Goal: Task Accomplishment & Management: Use online tool/utility

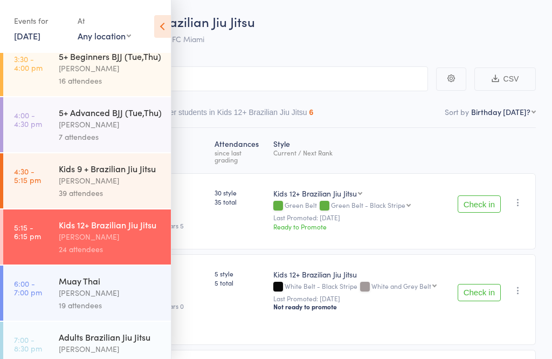
scroll to position [124, 0]
click at [59, 299] on div "[PERSON_NAME]" at bounding box center [110, 292] width 103 height 12
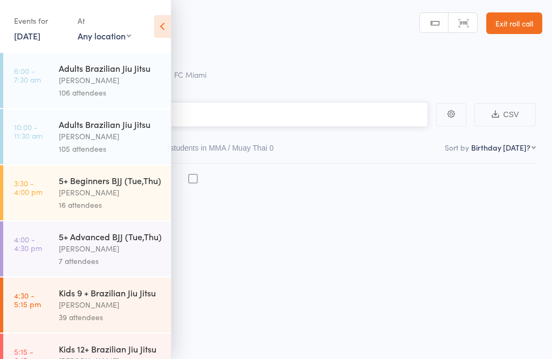
scroll to position [8, 0]
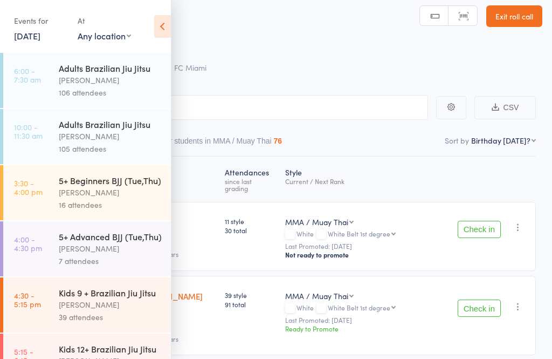
click at [161, 20] on icon at bounding box center [162, 26] width 17 height 23
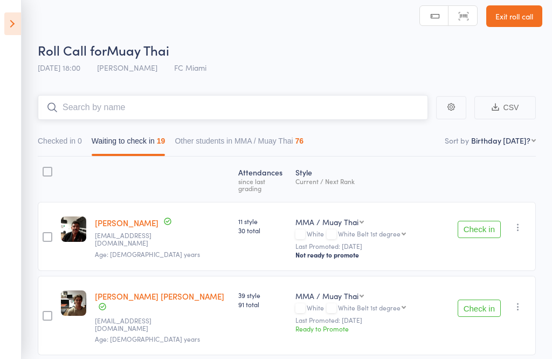
click at [100, 105] on input "search" at bounding box center [233, 107] width 390 height 25
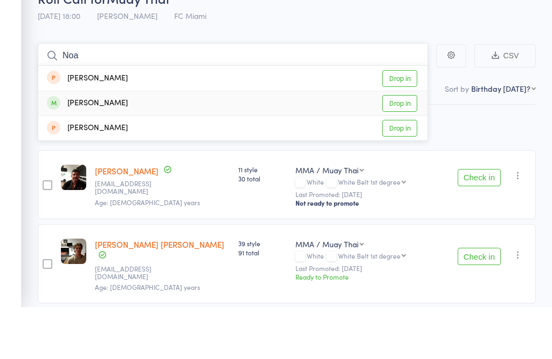
type input "Noa"
click at [408, 147] on link "Drop in" at bounding box center [399, 155] width 35 height 17
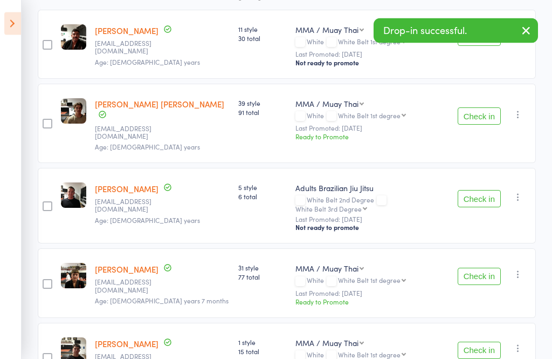
scroll to position [197, 0]
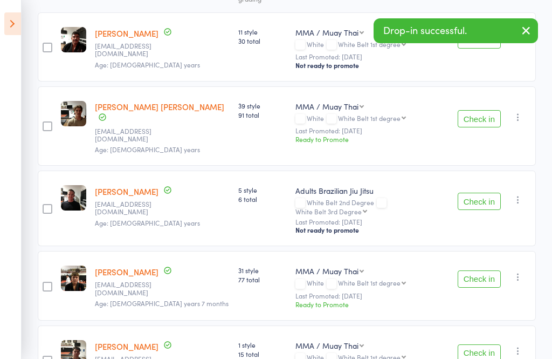
click at [481, 270] on button "Check in" at bounding box center [479, 278] width 43 height 17
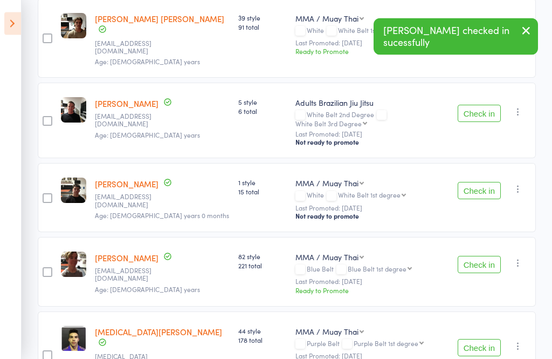
scroll to position [285, 0]
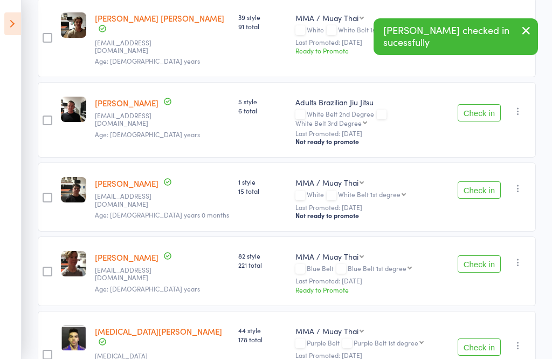
click at [488, 255] on button "Check in" at bounding box center [479, 263] width 43 height 17
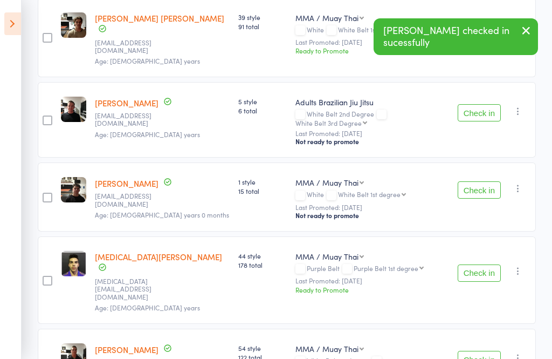
click at [493, 264] on button "Check in" at bounding box center [479, 272] width 43 height 17
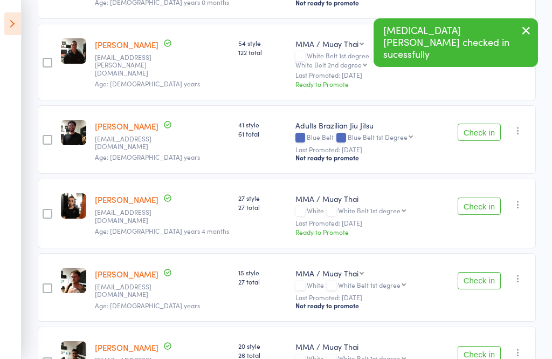
scroll to position [497, 0]
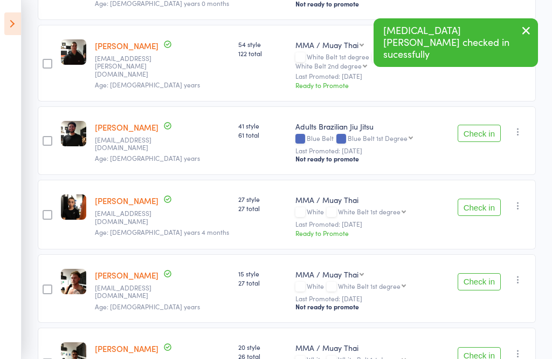
click at [487, 273] on button "Check in" at bounding box center [479, 281] width 43 height 17
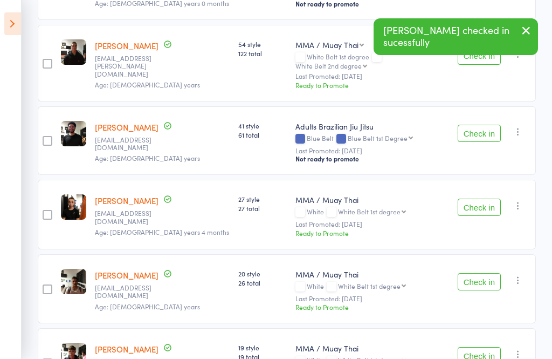
click at [486, 273] on button "Check in" at bounding box center [479, 281] width 43 height 17
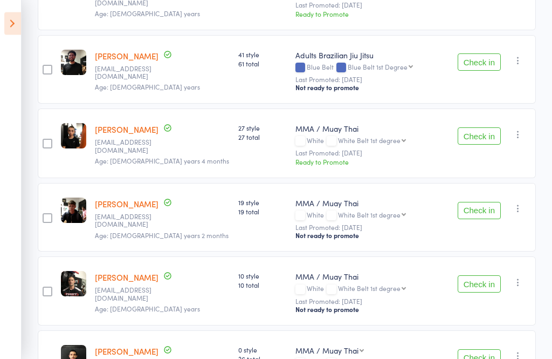
click at [484, 202] on button "Check in" at bounding box center [479, 210] width 43 height 17
